Goal: Task Accomplishment & Management: Manage account settings

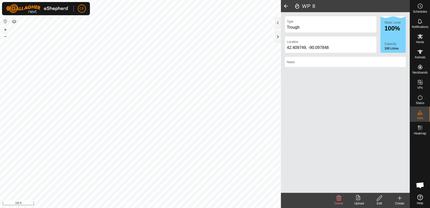
scroll to position [1927, 0]
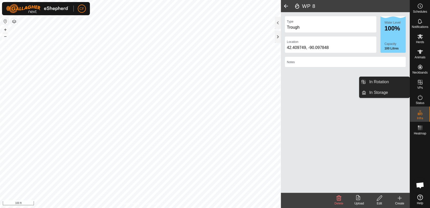
click at [418, 83] on icon at bounding box center [420, 82] width 5 height 5
click at [403, 84] on link "In Rotation" at bounding box center [387, 82] width 43 height 10
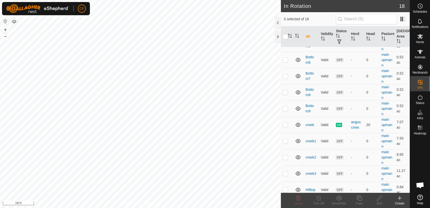
scroll to position [155, 0]
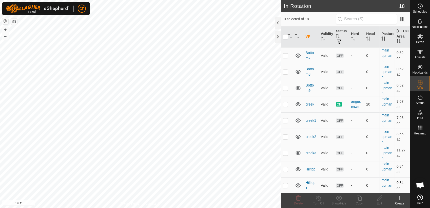
click at [284, 184] on p-checkbox at bounding box center [285, 185] width 5 height 4
checkbox input "true"
click at [359, 197] on icon at bounding box center [359, 198] width 6 height 6
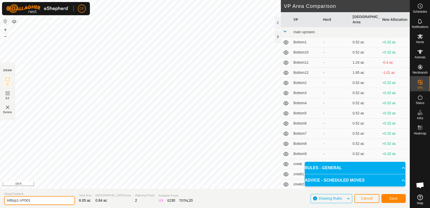
click at [36, 201] on input "Hilltop1-VP001" at bounding box center [39, 200] width 71 height 9
type input "Hilltop2"
click at [393, 199] on span "Save" at bounding box center [393, 198] width 9 height 4
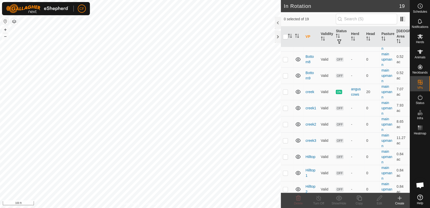
scroll to position [172, 0]
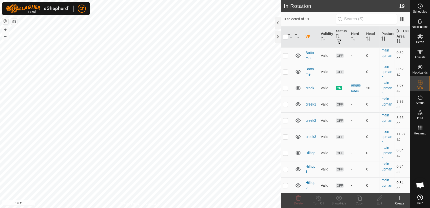
click at [286, 184] on p-checkbox at bounding box center [285, 185] width 5 height 4
checkbox input "true"
click at [358, 196] on icon at bounding box center [359, 198] width 6 height 6
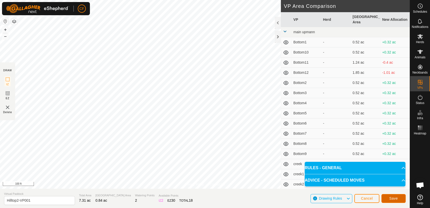
click at [392, 198] on span "Save" at bounding box center [393, 198] width 9 height 4
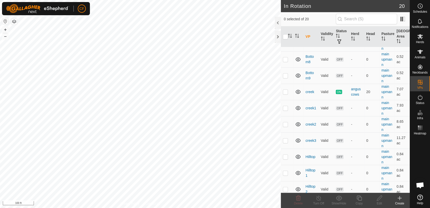
scroll to position [188, 0]
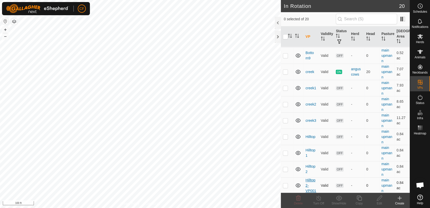
click at [311, 178] on link "Hilltop2-VP001" at bounding box center [311, 185] width 11 height 15
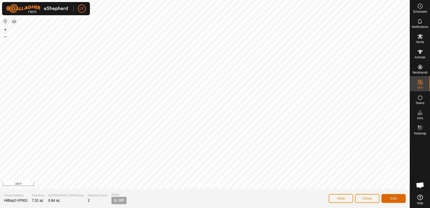
click at [398, 198] on button "Edit" at bounding box center [393, 198] width 24 height 9
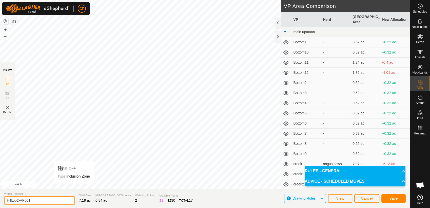
click at [36, 200] on input "Hilltop2-VP001" at bounding box center [39, 200] width 71 height 9
type input "Hilltop3"
click at [393, 198] on span "Save" at bounding box center [393, 198] width 9 height 4
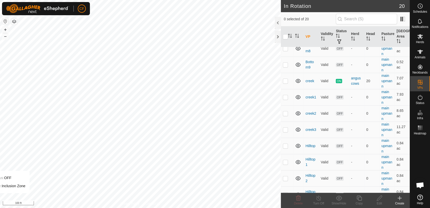
scroll to position [188, 0]
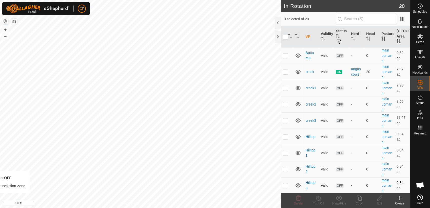
click at [286, 186] on p-checkbox at bounding box center [285, 185] width 5 height 4
checkbox input "true"
click at [360, 198] on icon at bounding box center [359, 198] width 6 height 6
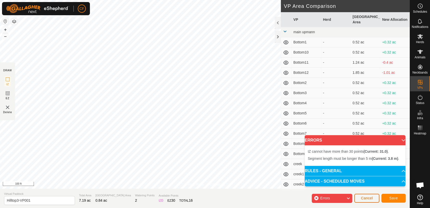
click at [364, 198] on span "Cancel" at bounding box center [367, 198] width 12 height 4
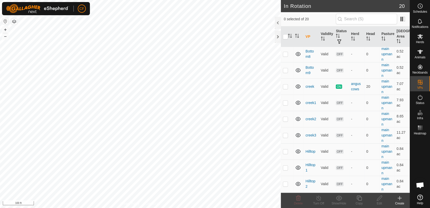
scroll to position [188, 0]
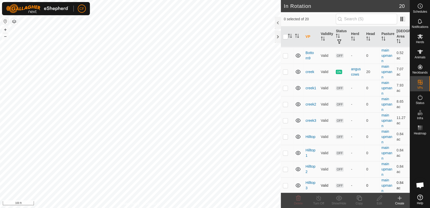
click at [285, 185] on p-checkbox at bounding box center [285, 185] width 5 height 4
checkbox input "true"
click at [360, 198] on icon at bounding box center [359, 198] width 6 height 6
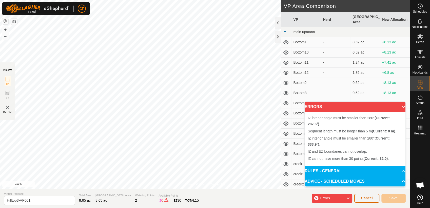
click at [365, 196] on span "Cancel" at bounding box center [367, 198] width 12 height 4
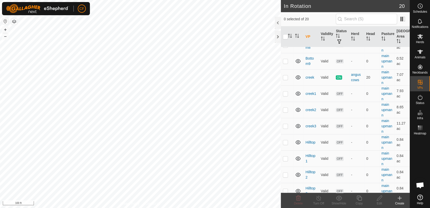
scroll to position [188, 0]
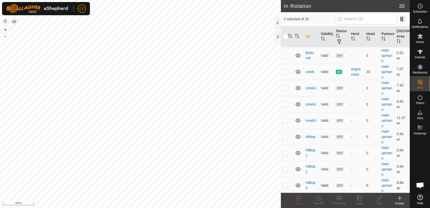
click at [286, 183] on p-checkbox at bounding box center [285, 185] width 5 height 4
checkbox input "true"
click at [358, 199] on icon at bounding box center [359, 197] width 5 height 5
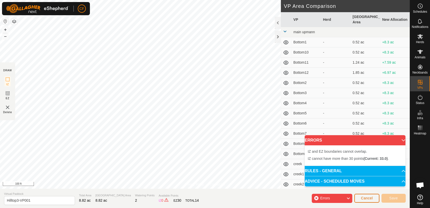
click at [368, 196] on span "Cancel" at bounding box center [367, 198] width 12 height 4
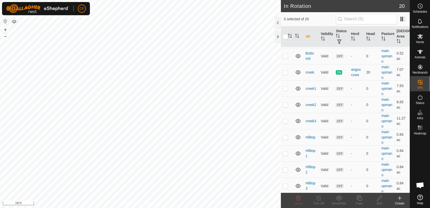
scroll to position [188, 0]
click at [377, 198] on icon at bounding box center [379, 198] width 6 height 6
click at [400, 199] on icon at bounding box center [400, 198] width 0 height 4
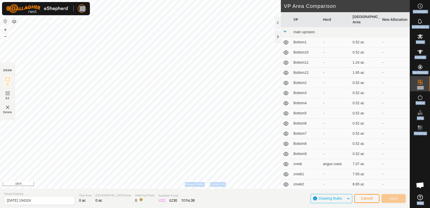
click at [59, 73] on div "CF Schedules Notifications Herds Animals Neckbands VPs Status Infra Heatmap Hel…" at bounding box center [215, 104] width 430 height 208
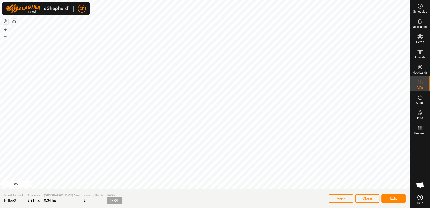
scroll to position [1927, 0]
click at [364, 200] on button "Close" at bounding box center [367, 198] width 24 height 9
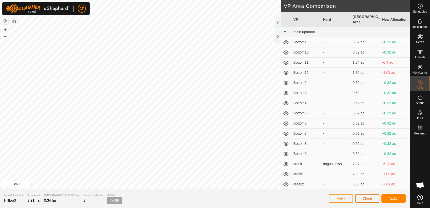
click at [361, 198] on button "Close" at bounding box center [367, 198] width 24 height 9
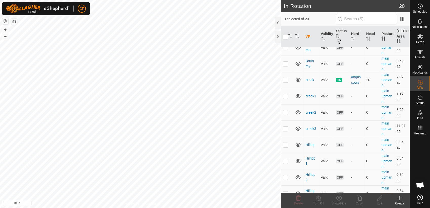
scroll to position [188, 0]
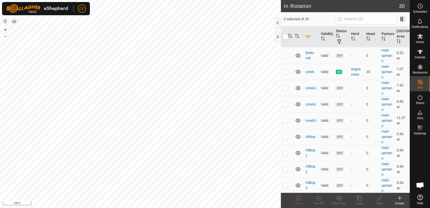
click at [398, 198] on icon at bounding box center [400, 198] width 6 height 6
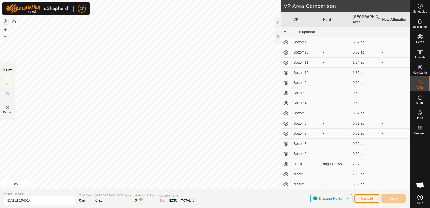
scroll to position [46, 0]
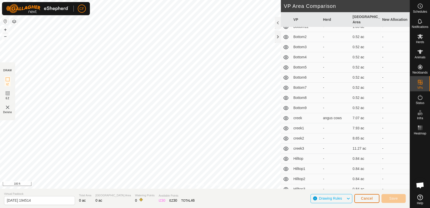
click at [369, 200] on span "Cancel" at bounding box center [367, 198] width 12 height 4
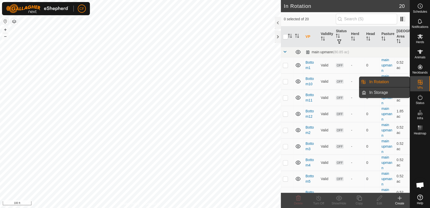
drag, startPoint x: 409, startPoint y: 77, endPoint x: 406, endPoint y: 90, distance: 13.6
click at [410, 90] on es-menu-bar "Schedules Notifications Herds Animals Neckbands VPs Status Infra Heatmap Help I…" at bounding box center [420, 104] width 20 height 208
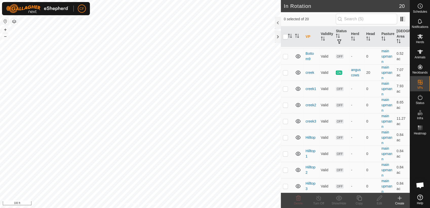
scroll to position [188, 0]
click at [399, 200] on icon at bounding box center [400, 198] width 6 height 6
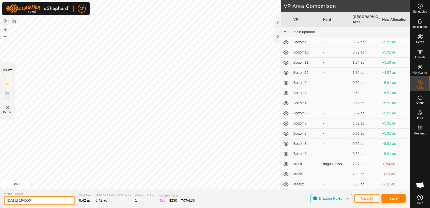
click at [46, 202] on input "[DATE] 194550" at bounding box center [39, 200] width 71 height 9
type input "2"
type input "Hilltop4"
click at [394, 197] on span "Save" at bounding box center [393, 198] width 9 height 4
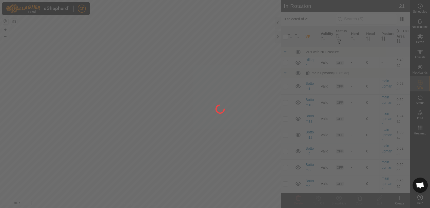
click at [250, 25] on div "CF Schedules Notifications Herds Animals Neckbands VPs Status Infra Heatmap Hel…" at bounding box center [215, 104] width 430 height 208
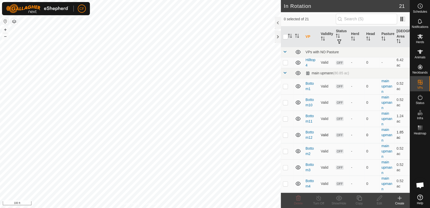
click at [286, 133] on p-checkbox at bounding box center [285, 135] width 5 height 4
checkbox input "true"
click at [284, 151] on p-checkbox at bounding box center [285, 151] width 5 height 4
checkbox input "true"
click at [284, 118] on p-checkbox at bounding box center [285, 118] width 5 height 4
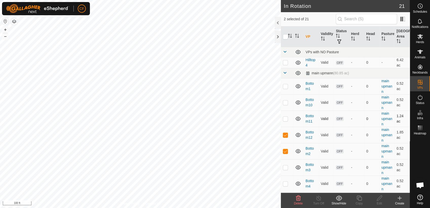
checkbox input "true"
click at [286, 100] on p-checkbox at bounding box center [285, 102] width 5 height 4
click at [286, 103] on p-checkbox at bounding box center [285, 102] width 5 height 4
checkbox input "false"
click at [284, 119] on p-checkbox at bounding box center [285, 118] width 5 height 4
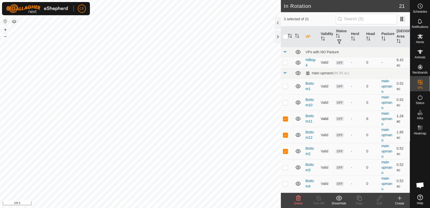
checkbox input "false"
click at [285, 136] on p-checkbox at bounding box center [285, 135] width 5 height 4
checkbox input "false"
click at [285, 150] on p-checkbox at bounding box center [285, 151] width 5 height 4
checkbox input "false"
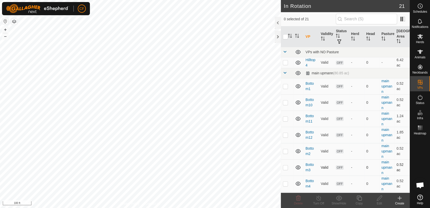
click at [287, 168] on p-checkbox at bounding box center [285, 167] width 5 height 4
checkbox input "false"
click at [285, 184] on p-checkbox at bounding box center [285, 183] width 5 height 4
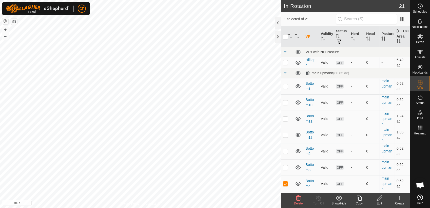
checkbox input "false"
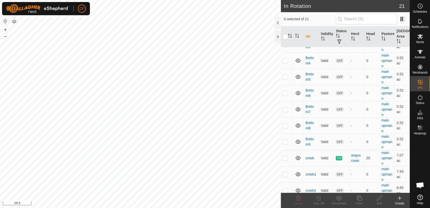
scroll to position [128, 0]
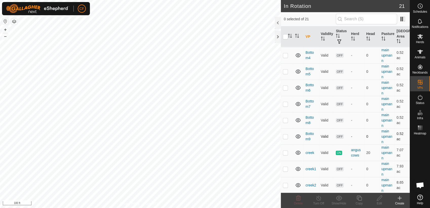
click at [286, 135] on p-checkbox at bounding box center [285, 136] width 5 height 4
click at [286, 136] on p-checkbox at bounding box center [285, 136] width 5 height 4
checkbox input "false"
click at [284, 121] on p-checkbox at bounding box center [285, 121] width 5 height 4
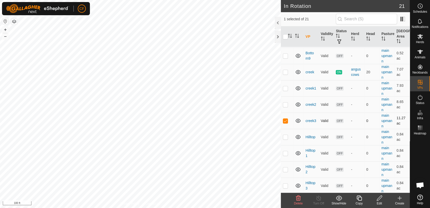
click at [284, 121] on p-checkbox at bounding box center [285, 121] width 5 height 4
checkbox input "false"
click at [285, 136] on p-checkbox at bounding box center [285, 137] width 5 height 4
checkbox input "false"
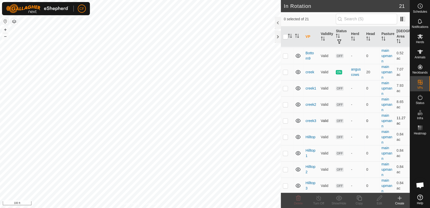
click at [287, 121] on p-checkbox at bounding box center [285, 121] width 5 height 4
checkbox input "false"
click at [285, 106] on td at bounding box center [287, 104] width 12 height 16
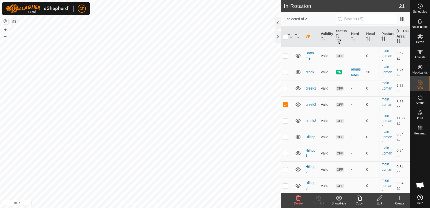
checkbox input "false"
click at [285, 88] on p-checkbox at bounding box center [285, 88] width 5 height 4
checkbox input "false"
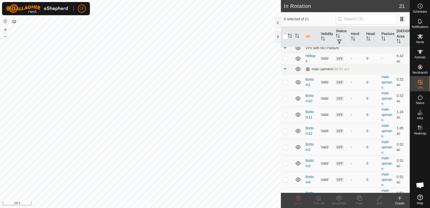
scroll to position [0, 0]
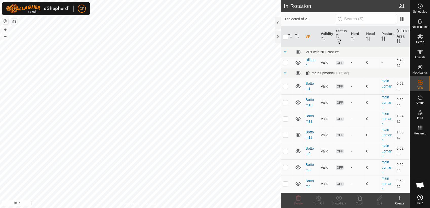
click at [284, 86] on p-checkbox at bounding box center [285, 86] width 5 height 4
checkbox input "true"
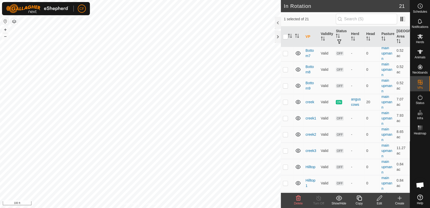
scroll to position [209, 0]
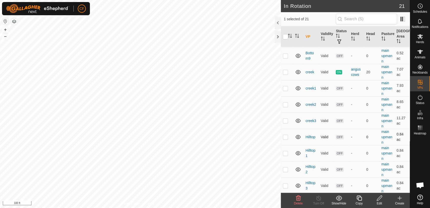
click at [285, 136] on p-checkbox at bounding box center [285, 137] width 5 height 4
checkbox input "false"
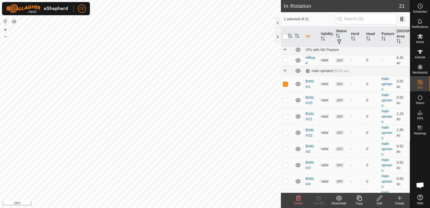
scroll to position [0, 0]
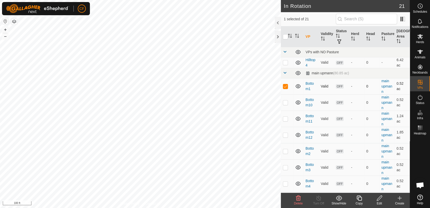
click at [285, 86] on p-checkbox at bounding box center [285, 86] width 5 height 4
checkbox input "false"
